Goal: Task Accomplishment & Management: Manage account settings

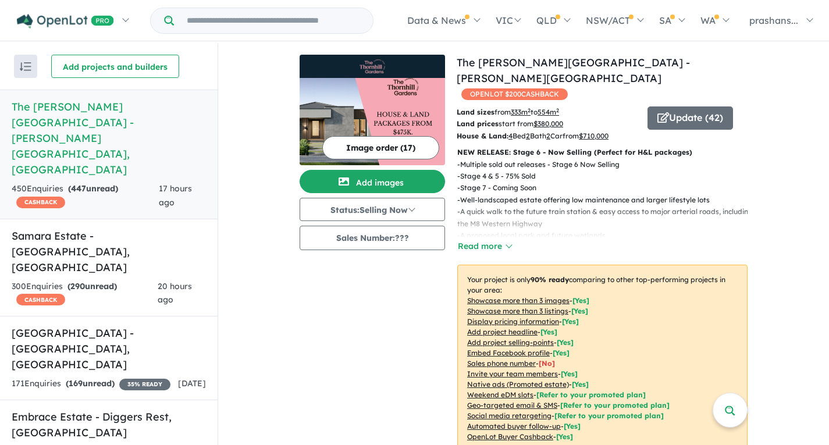
click at [144, 106] on h5 "[GEOGRAPHIC_DATA][PERSON_NAME] - [PERSON_NAME][GEOGRAPHIC_DATA] , [GEOGRAPHIC_D…" at bounding box center [109, 138] width 194 height 79
click at [373, 141] on button "Image order ( 17 )" at bounding box center [380, 147] width 117 height 23
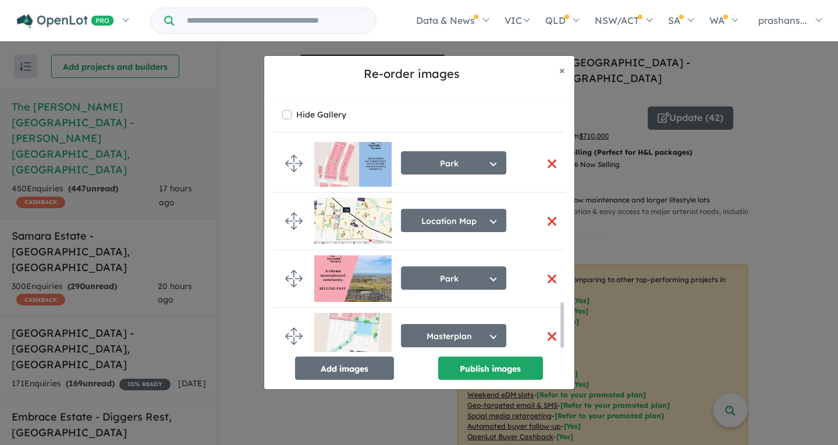
scroll to position [764, 0]
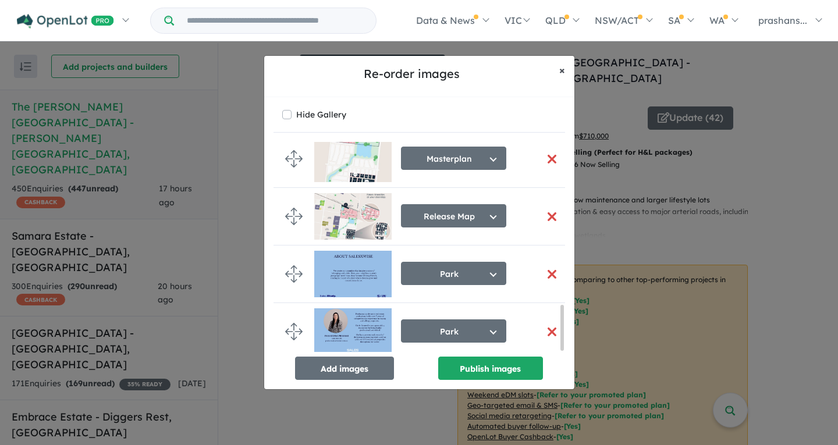
click at [564, 67] on span "×" at bounding box center [562, 69] width 6 height 13
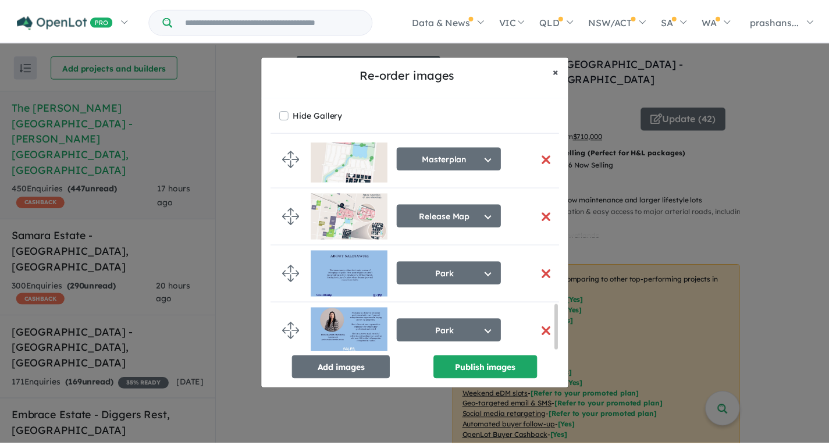
scroll to position [762, 0]
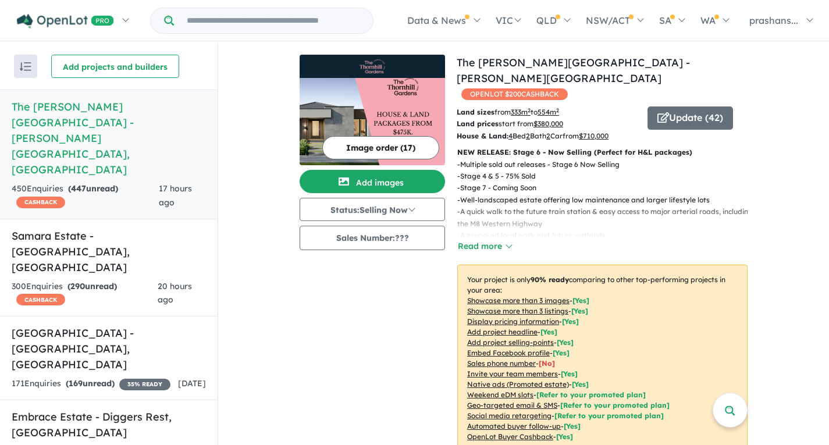
click at [82, 111] on h5 "[GEOGRAPHIC_DATA][PERSON_NAME] - [PERSON_NAME][GEOGRAPHIC_DATA] , [GEOGRAPHIC_D…" at bounding box center [109, 138] width 194 height 79
click at [121, 129] on h5 "[GEOGRAPHIC_DATA][PERSON_NAME] - [PERSON_NAME][GEOGRAPHIC_DATA] , [GEOGRAPHIC_D…" at bounding box center [109, 138] width 194 height 79
click at [673, 106] on button "Update ( 42 )" at bounding box center [690, 117] width 86 height 23
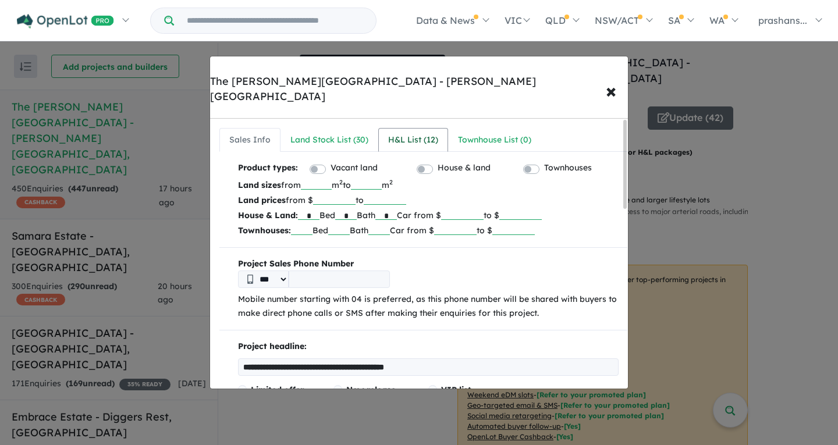
click at [391, 133] on div "H&L List ( 12 )" at bounding box center [413, 140] width 50 height 14
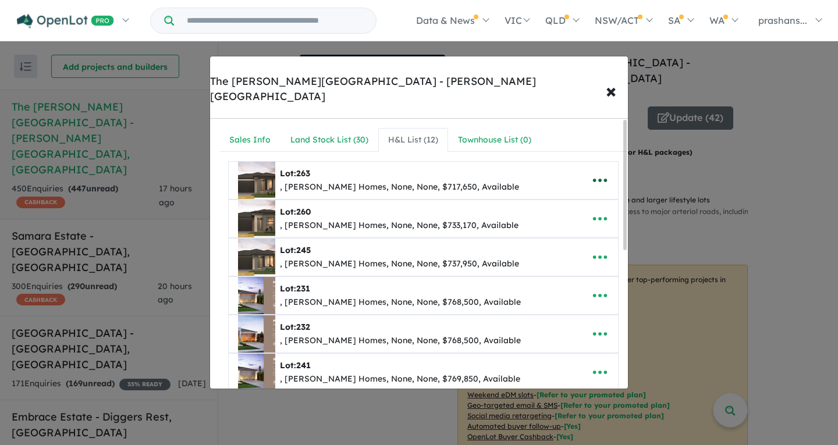
click at [592, 172] on icon "button" at bounding box center [599, 180] width 17 height 17
click at [762, 193] on div "**********" at bounding box center [419, 222] width 838 height 445
